Goal: Transaction & Acquisition: Purchase product/service

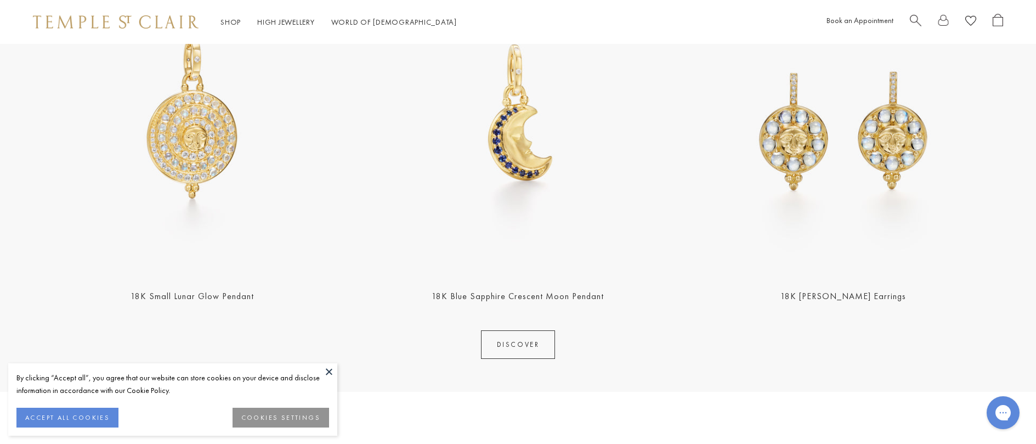
scroll to position [556, 0]
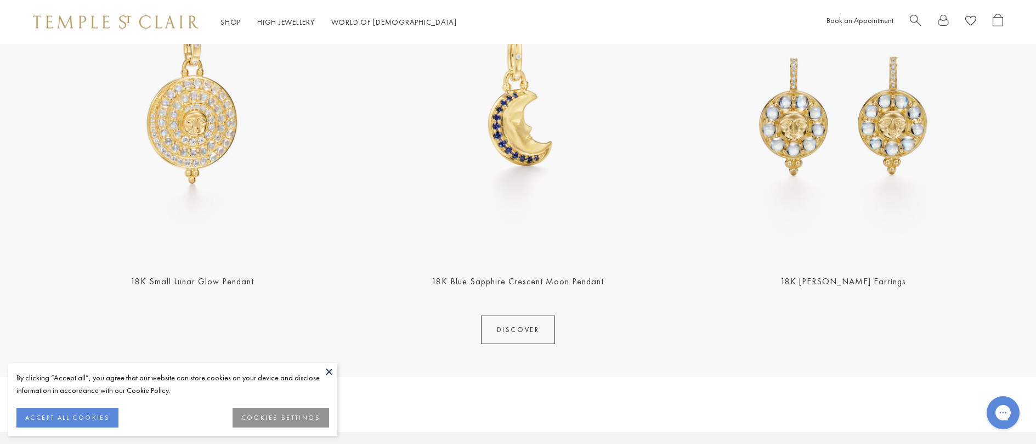
click at [512, 332] on link "DISCOVER" at bounding box center [518, 329] width 75 height 29
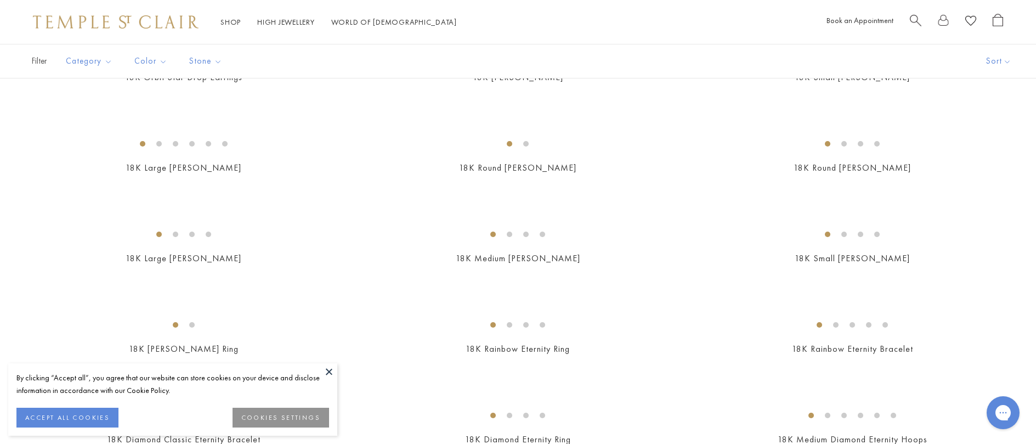
scroll to position [1112, 0]
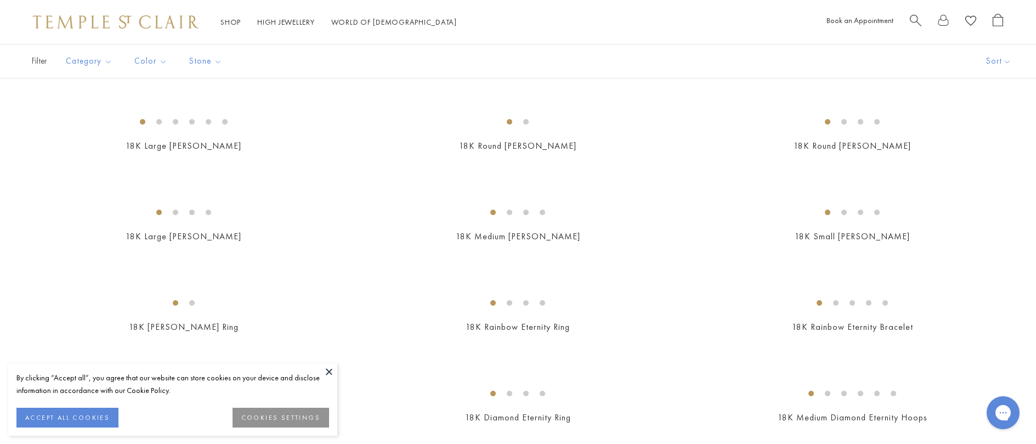
click at [0, 0] on img at bounding box center [0, 0] width 0 height 0
